Goal: Use online tool/utility: Utilize a website feature to perform a specific function

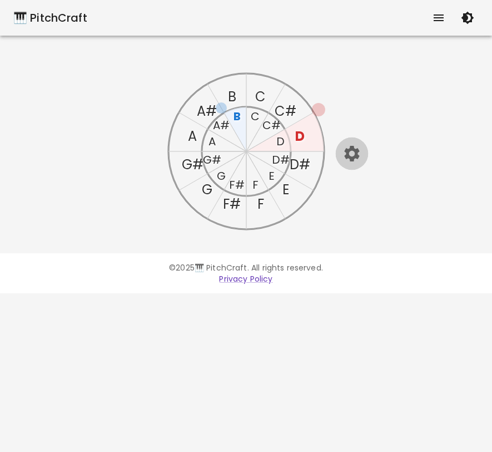
click at [351, 155] on icon "button" at bounding box center [351, 153] width 19 height 19
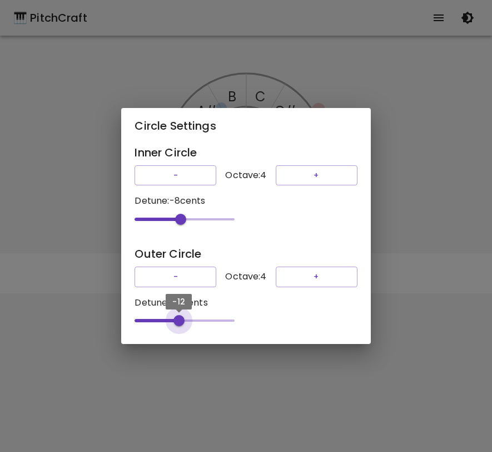
click at [177, 327] on span "-12" at bounding box center [185, 320] width 100 height 17
drag, startPoint x: 176, startPoint y: 327, endPoint x: 157, endPoint y: 328, distance: 18.9
click at [157, 326] on span "-50" at bounding box center [159, 320] width 11 height 11
type input "-50"
click at [158, 326] on span "-50" at bounding box center [159, 320] width 11 height 11
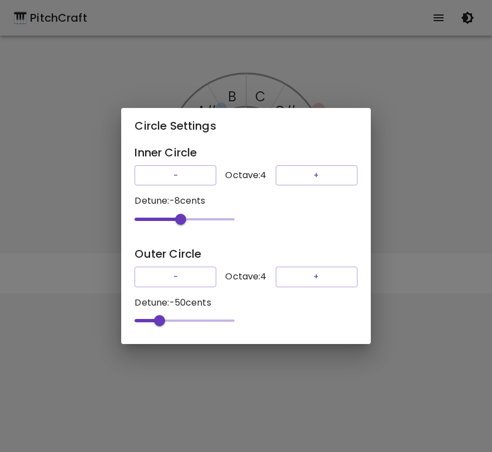
click at [420, 216] on div "Circle Settings Inner Circle - Octave: 4 + Detune: -8 cents -8 Outer Circle - O…" at bounding box center [246, 226] width 492 height 452
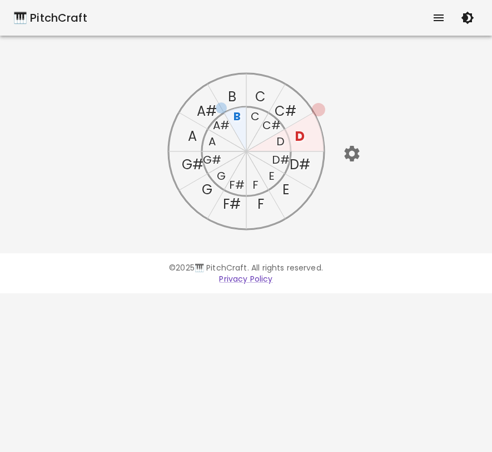
click at [302, 138] on text "D" at bounding box center [299, 136] width 9 height 18
click at [353, 149] on icon "button" at bounding box center [351, 154] width 15 height 16
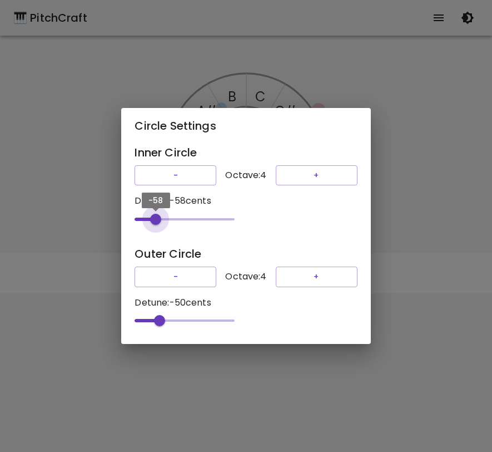
type input "-100"
drag, startPoint x: 177, startPoint y: 221, endPoint x: 93, endPoint y: 244, distance: 86.5
click at [93, 244] on div "Circle Settings Inner Circle - Octave: 4 + Detune: -100 cents -100 Outer Circle…" at bounding box center [246, 226] width 492 height 452
click at [403, 158] on div "Circle Settings Inner Circle - Octave: 4 + Detune: -100 cents -100 Outer Circle…" at bounding box center [246, 226] width 492 height 452
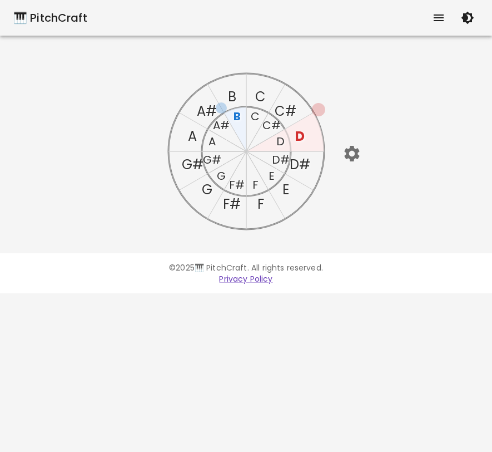
click at [279, 159] on text "D#" at bounding box center [280, 160] width 18 height 16
click at [302, 134] on text "D" at bounding box center [299, 136] width 9 height 18
click at [301, 134] on text "D" at bounding box center [299, 136] width 9 height 18
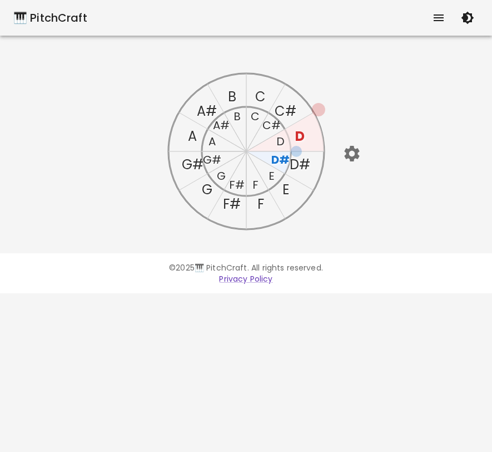
click at [301, 134] on text "D" at bounding box center [299, 136] width 9 height 18
click at [300, 134] on text "D" at bounding box center [299, 136] width 9 height 18
click at [264, 103] on text "C" at bounding box center [260, 96] width 11 height 18
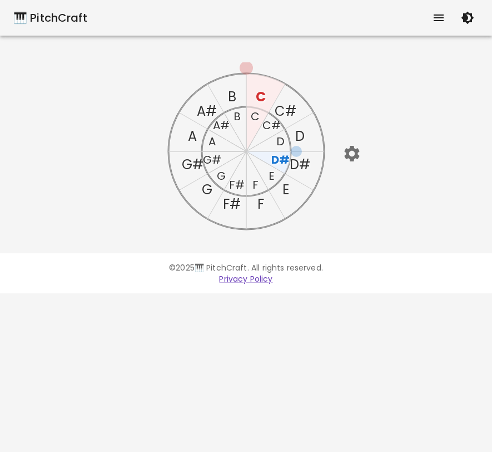
click at [264, 103] on text "C" at bounding box center [260, 96] width 10 height 18
click at [211, 108] on text "A#" at bounding box center [207, 111] width 20 height 18
click at [210, 109] on text "A#" at bounding box center [207, 111] width 22 height 18
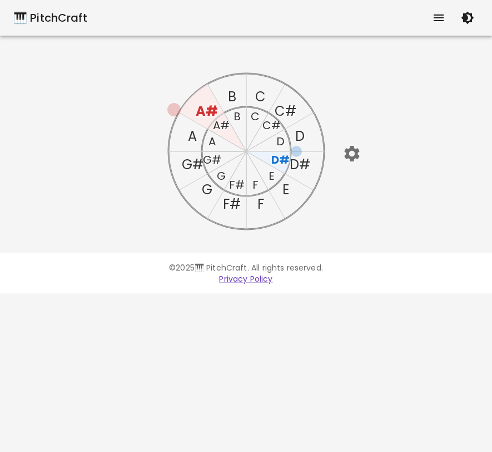
click at [210, 109] on text "A#" at bounding box center [207, 111] width 22 height 18
click at [194, 160] on text "G#" at bounding box center [192, 164] width 22 height 18
click at [292, 195] on icon "C C# D D# E F F# G G# A A# B C C# D D# E F F# G G# A A# B" at bounding box center [246, 151] width 178 height 178
click at [284, 190] on text "E" at bounding box center [285, 189] width 7 height 18
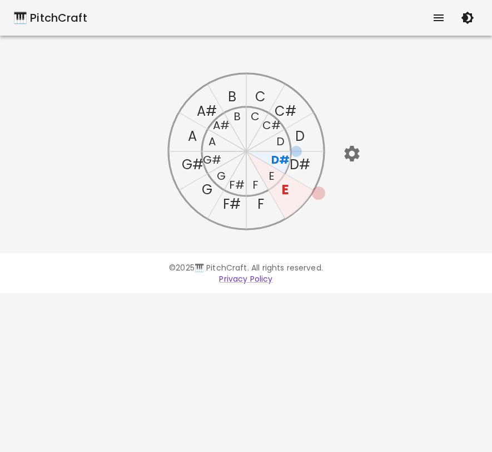
click at [284, 190] on text "E" at bounding box center [285, 189] width 7 height 18
click at [272, 176] on text "E" at bounding box center [271, 176] width 6 height 16
click at [272, 176] on text "E" at bounding box center [272, 176] width 6 height 16
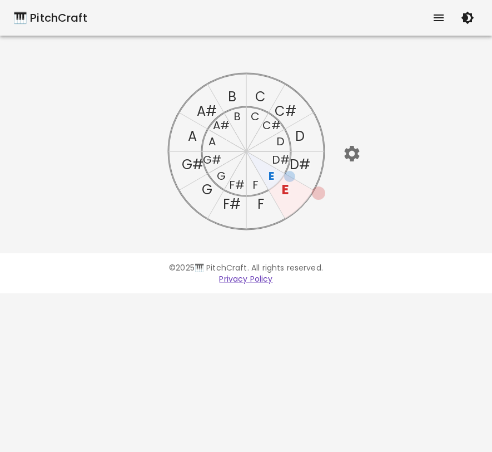
click at [254, 177] on text "F" at bounding box center [255, 185] width 6 height 16
click at [254, 184] on text "F" at bounding box center [255, 185] width 6 height 16
click at [260, 95] on text "C" at bounding box center [260, 96] width 11 height 18
click at [254, 120] on text "C" at bounding box center [255, 116] width 9 height 16
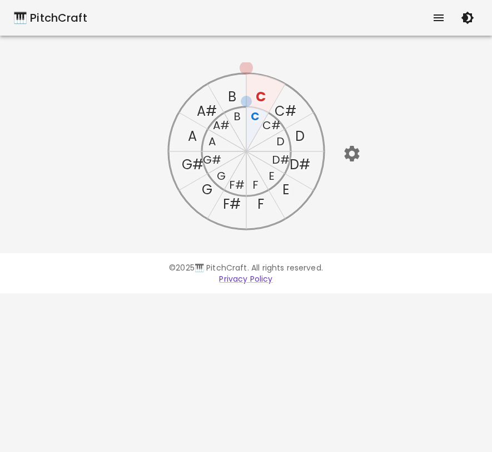
click at [257, 97] on text "C" at bounding box center [260, 96] width 10 height 18
click at [286, 109] on text "C#" at bounding box center [286, 111] width 22 height 18
click at [298, 140] on text "D" at bounding box center [299, 136] width 9 height 18
click at [302, 164] on text "D#" at bounding box center [299, 164] width 21 height 18
click at [301, 129] on text "D" at bounding box center [299, 136] width 9 height 18
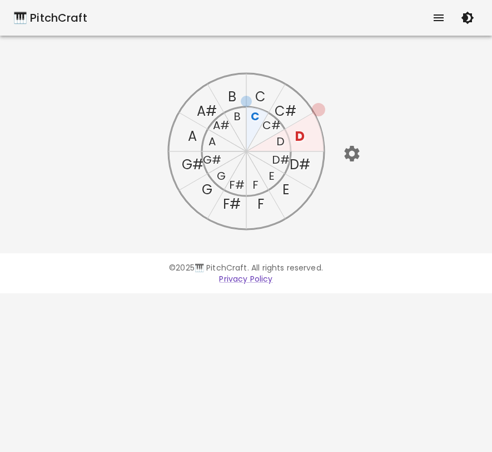
click at [260, 92] on text "C" at bounding box center [260, 96] width 11 height 18
click at [254, 116] on text "C" at bounding box center [255, 116] width 9 height 16
click at [273, 126] on text "C#" at bounding box center [271, 125] width 18 height 16
click at [281, 146] on text "D" at bounding box center [280, 142] width 8 height 16
click at [277, 160] on text "D#" at bounding box center [280, 160] width 18 height 16
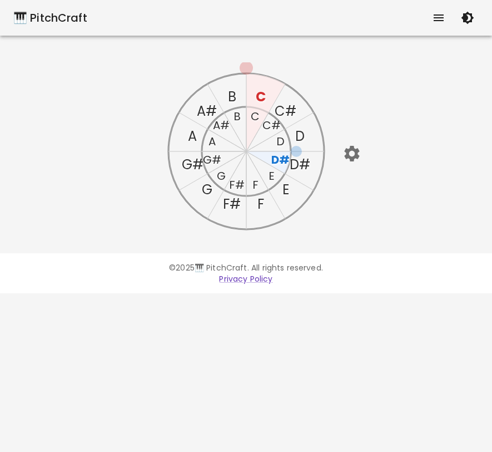
click at [263, 88] on text "C" at bounding box center [260, 96] width 10 height 18
click at [203, 189] on text "G" at bounding box center [206, 189] width 11 height 18
click at [302, 134] on text "D" at bounding box center [299, 136] width 9 height 18
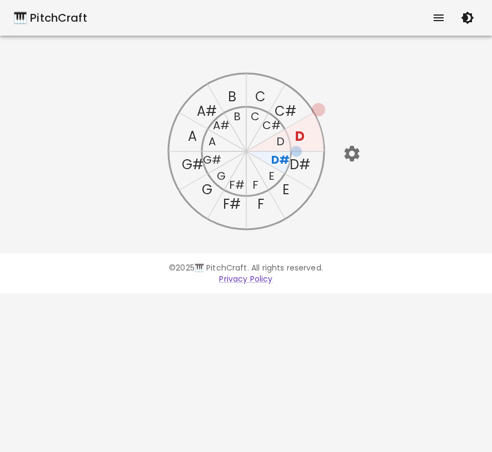
click at [302, 134] on text "D" at bounding box center [299, 136] width 9 height 18
click at [288, 106] on text "C#" at bounding box center [286, 111] width 22 height 18
click at [288, 106] on text "C#" at bounding box center [285, 111] width 22 height 18
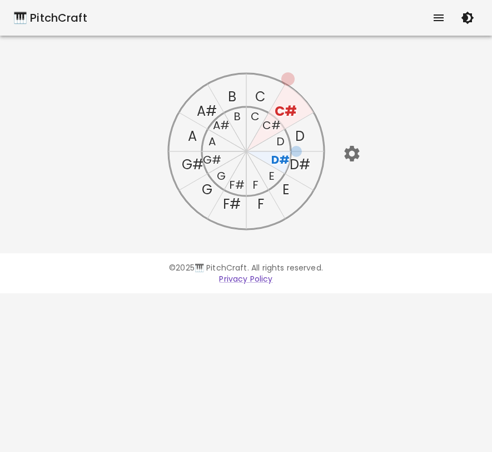
click at [255, 114] on text "C" at bounding box center [255, 116] width 9 height 16
click at [255, 113] on text "C" at bounding box center [255, 116] width 9 height 16
click at [218, 168] on text "G" at bounding box center [220, 176] width 9 height 16
click at [254, 183] on text "F" at bounding box center [255, 185] width 6 height 16
click at [271, 171] on text "E" at bounding box center [271, 176] width 6 height 16
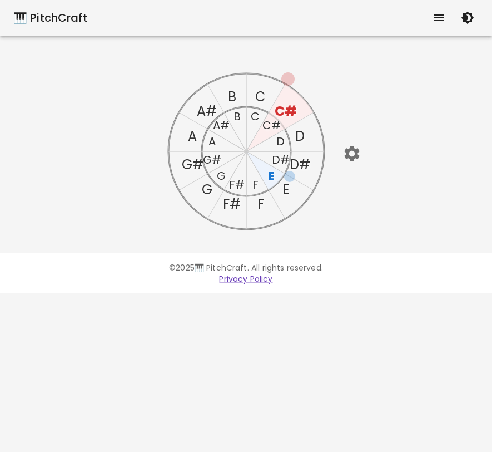
click at [279, 136] on text "D" at bounding box center [280, 142] width 8 height 16
click at [253, 112] on text "C" at bounding box center [255, 116] width 9 height 16
click at [254, 115] on text "C" at bounding box center [255, 116] width 9 height 16
click at [262, 93] on text "C" at bounding box center [260, 96] width 11 height 18
click at [262, 93] on text "C" at bounding box center [260, 96] width 10 height 18
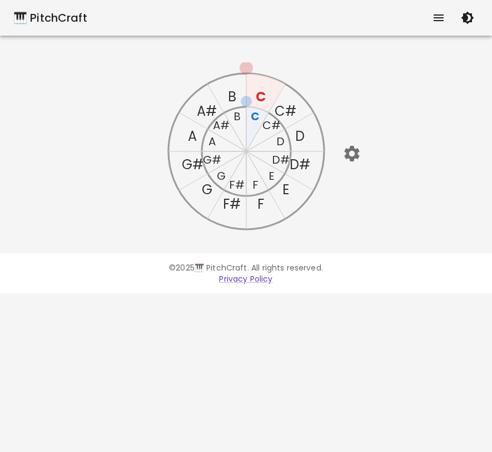
click at [205, 194] on text "G" at bounding box center [206, 189] width 11 height 18
click at [303, 134] on text "D" at bounding box center [299, 136] width 9 height 18
click at [189, 133] on text "A" at bounding box center [192, 136] width 9 height 18
click at [297, 194] on icon "C C# D D# E F F# G G# A A# B C C# D D# E F F# G G# A A# B" at bounding box center [246, 151] width 178 height 178
click at [289, 191] on icon "C C# D D# E F F# G G# A A# B C C# D D# E F F# G G# A A# B" at bounding box center [246, 151] width 178 height 178
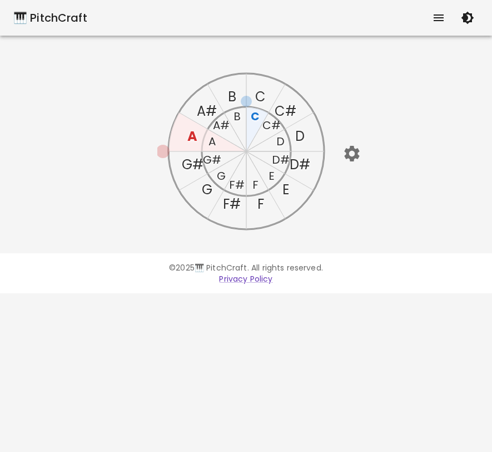
click at [289, 191] on text "E" at bounding box center [285, 189] width 7 height 18
click at [287, 190] on text "E" at bounding box center [285, 189] width 7 height 18
click at [270, 171] on text "E" at bounding box center [271, 176] width 6 height 16
click at [259, 93] on text "C" at bounding box center [260, 96] width 11 height 18
click at [259, 93] on text "C" at bounding box center [260, 96] width 10 height 18
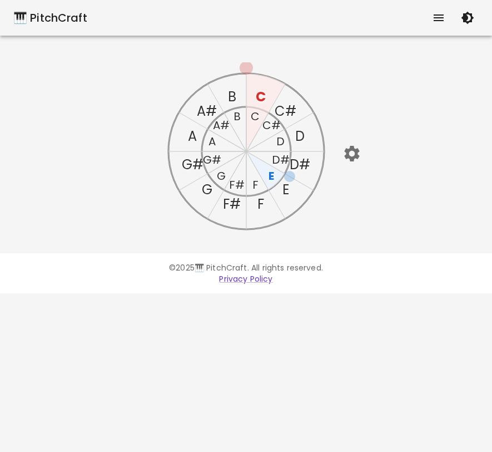
click at [238, 96] on icon "C C# D D# E F F# G G# A A# B C C# D D# E F F# G G# A A# B" at bounding box center [246, 151] width 178 height 178
click at [257, 115] on text "C" at bounding box center [255, 116] width 9 height 16
click at [272, 126] on text "C#" at bounding box center [271, 125] width 18 height 16
click at [258, 115] on text "C" at bounding box center [255, 116] width 9 height 16
click at [259, 93] on text "C" at bounding box center [260, 96] width 10 height 18
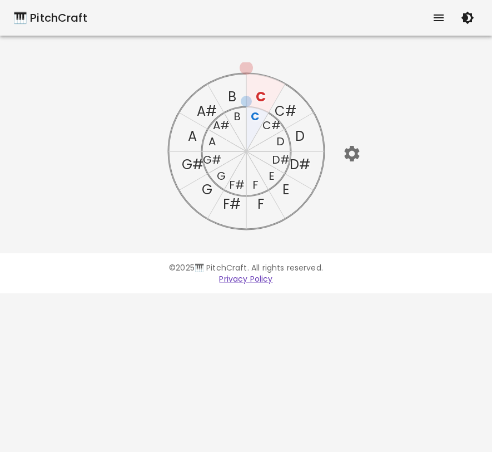
click at [270, 128] on text "C#" at bounding box center [271, 125] width 18 height 16
click at [270, 128] on text "C#" at bounding box center [270, 125] width 19 height 16
click at [262, 97] on text "C" at bounding box center [260, 96] width 10 height 18
click at [273, 129] on text "C#" at bounding box center [270, 125] width 19 height 16
click at [261, 94] on text "C" at bounding box center [260, 96] width 10 height 18
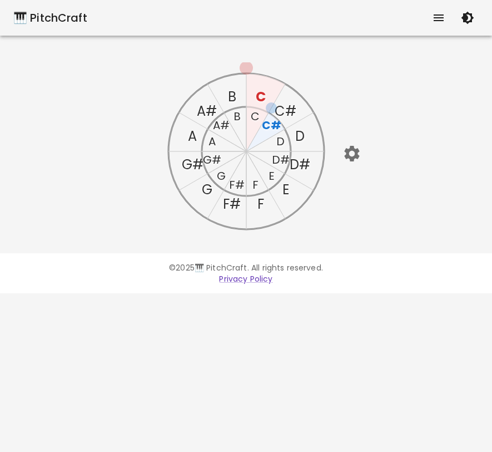
click at [261, 98] on text "C" at bounding box center [260, 96] width 10 height 18
click at [260, 97] on text "C" at bounding box center [260, 96] width 10 height 18
click at [256, 117] on text "C" at bounding box center [255, 116] width 9 height 16
click at [221, 177] on text "G" at bounding box center [220, 176] width 9 height 16
click at [261, 93] on text "C" at bounding box center [260, 96] width 10 height 18
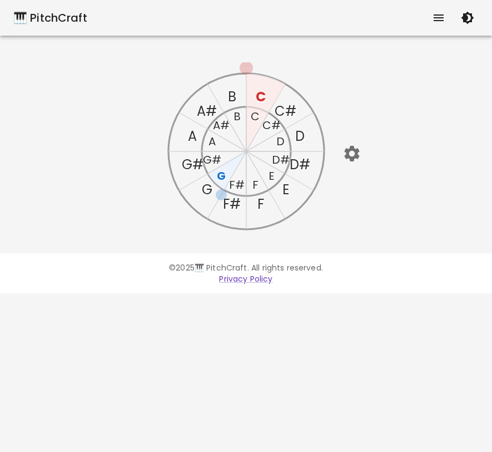
click at [203, 193] on text "G" at bounding box center [206, 189] width 11 height 18
click at [300, 137] on text "D" at bounding box center [299, 136] width 9 height 18
click at [191, 134] on text "A" at bounding box center [192, 136] width 9 height 18
click at [286, 190] on text "E" at bounding box center [285, 189] width 7 height 18
click at [232, 95] on text "B" at bounding box center [232, 96] width 8 height 18
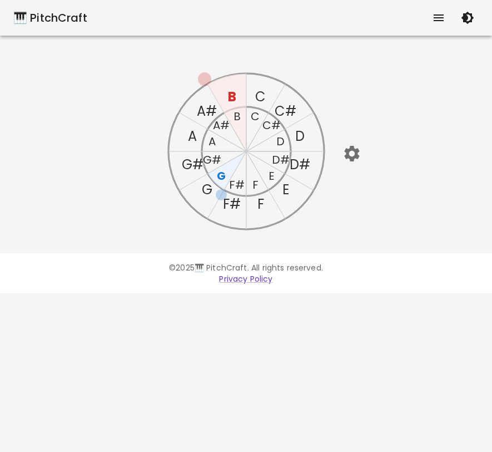
click at [230, 205] on text "F#" at bounding box center [232, 204] width 18 height 18
click at [290, 110] on text "C#" at bounding box center [286, 111] width 22 height 18
click at [194, 166] on text "G#" at bounding box center [192, 164] width 22 height 18
click at [307, 166] on text "D#" at bounding box center [299, 164] width 21 height 18
click at [203, 107] on text "A#" at bounding box center [207, 111] width 20 height 18
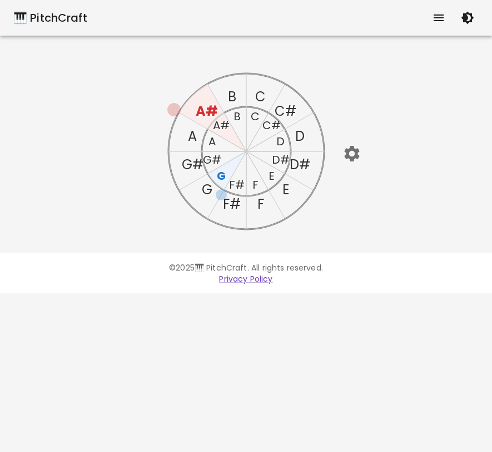
click at [261, 202] on text "F" at bounding box center [260, 204] width 7 height 18
click at [349, 155] on icon "button" at bounding box center [351, 154] width 15 height 16
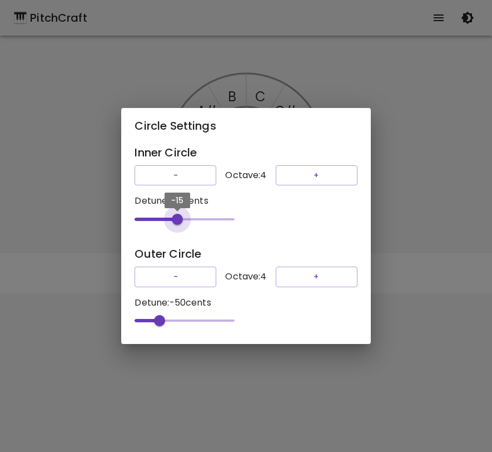
click at [175, 218] on span "-15" at bounding box center [185, 219] width 100 height 17
type input "-10"
click at [178, 216] on span "-8" at bounding box center [180, 219] width 11 height 11
type input "-40"
drag, startPoint x: 156, startPoint y: 329, endPoint x: 163, endPoint y: 325, distance: 8.0
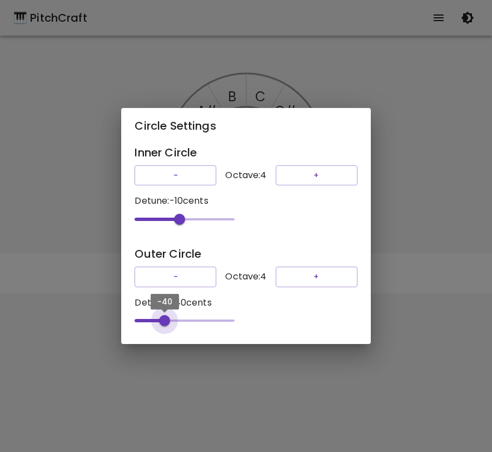
click at [163, 325] on span "-40" at bounding box center [164, 320] width 11 height 11
click at [409, 231] on div "Circle Settings Inner Circle - Octave: 4 + Detune: -10 cents -10 Outer Circle -…" at bounding box center [246, 226] width 492 height 452
